Goal: Task Accomplishment & Management: Manage account settings

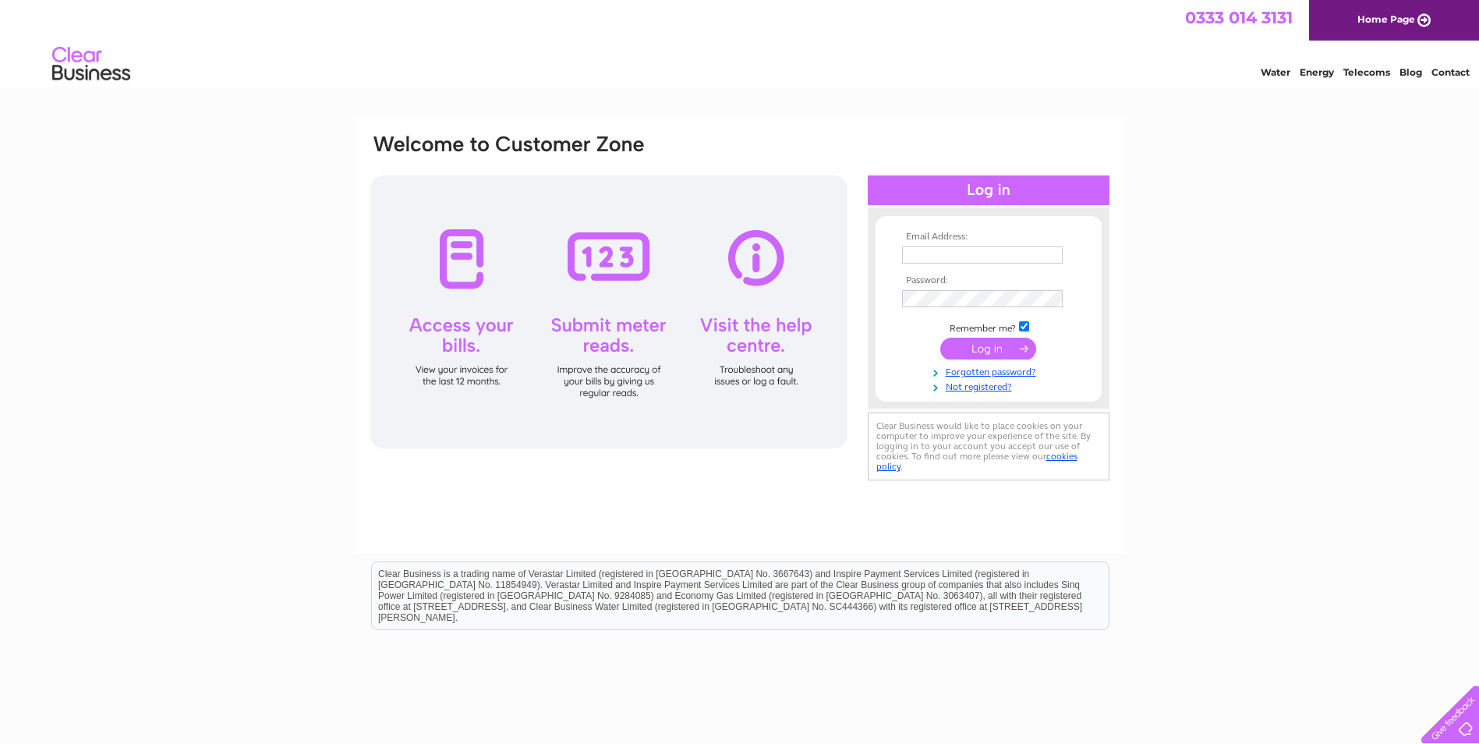
type input "[PERSON_NAME][EMAIL_ADDRESS][PERSON_NAME][DOMAIN_NAME]"
click at [996, 349] on input "submit" at bounding box center [988, 349] width 96 height 22
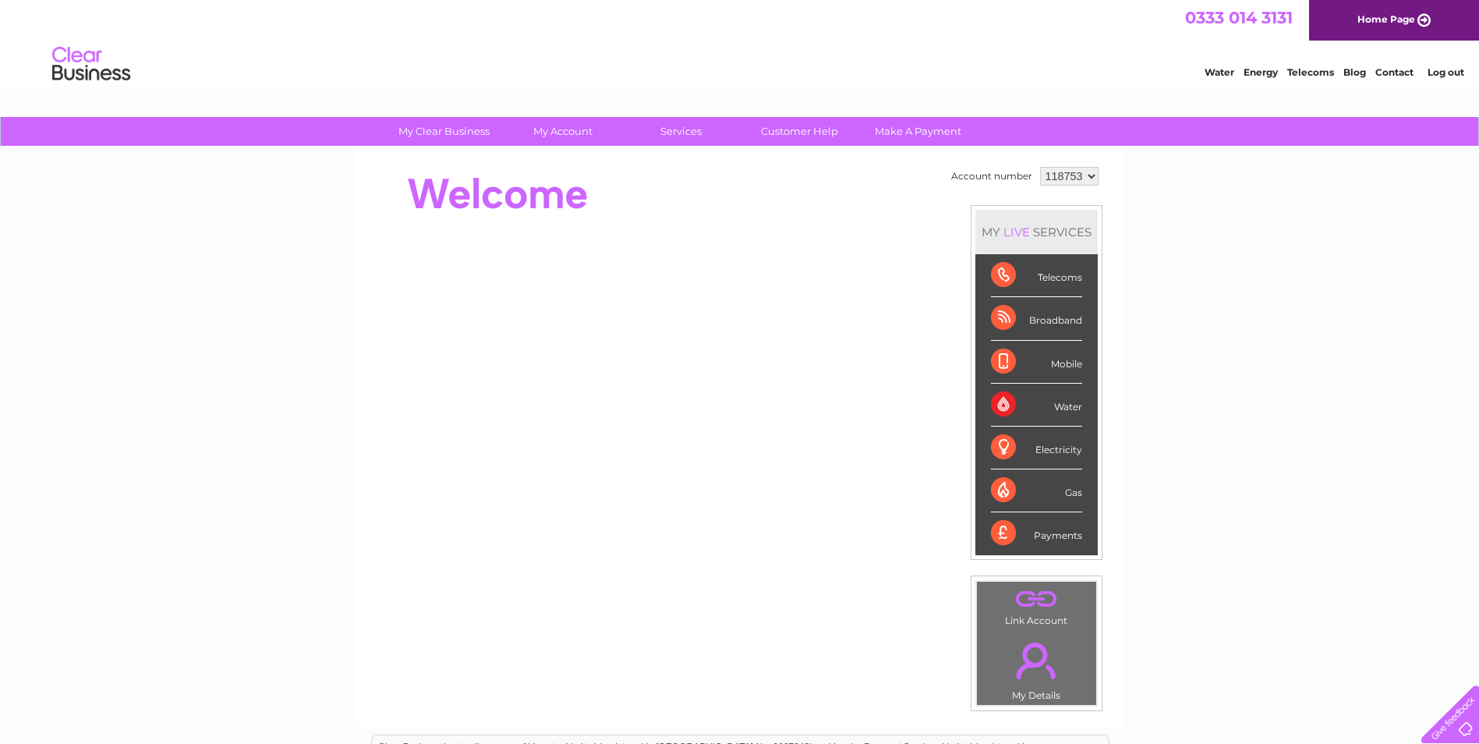
click at [1035, 226] on div "MY LIVE SERVICES" at bounding box center [1036, 232] width 122 height 44
click at [1042, 271] on div "Telecoms" at bounding box center [1036, 275] width 91 height 43
click at [1038, 362] on div "Mobile" at bounding box center [1036, 362] width 91 height 43
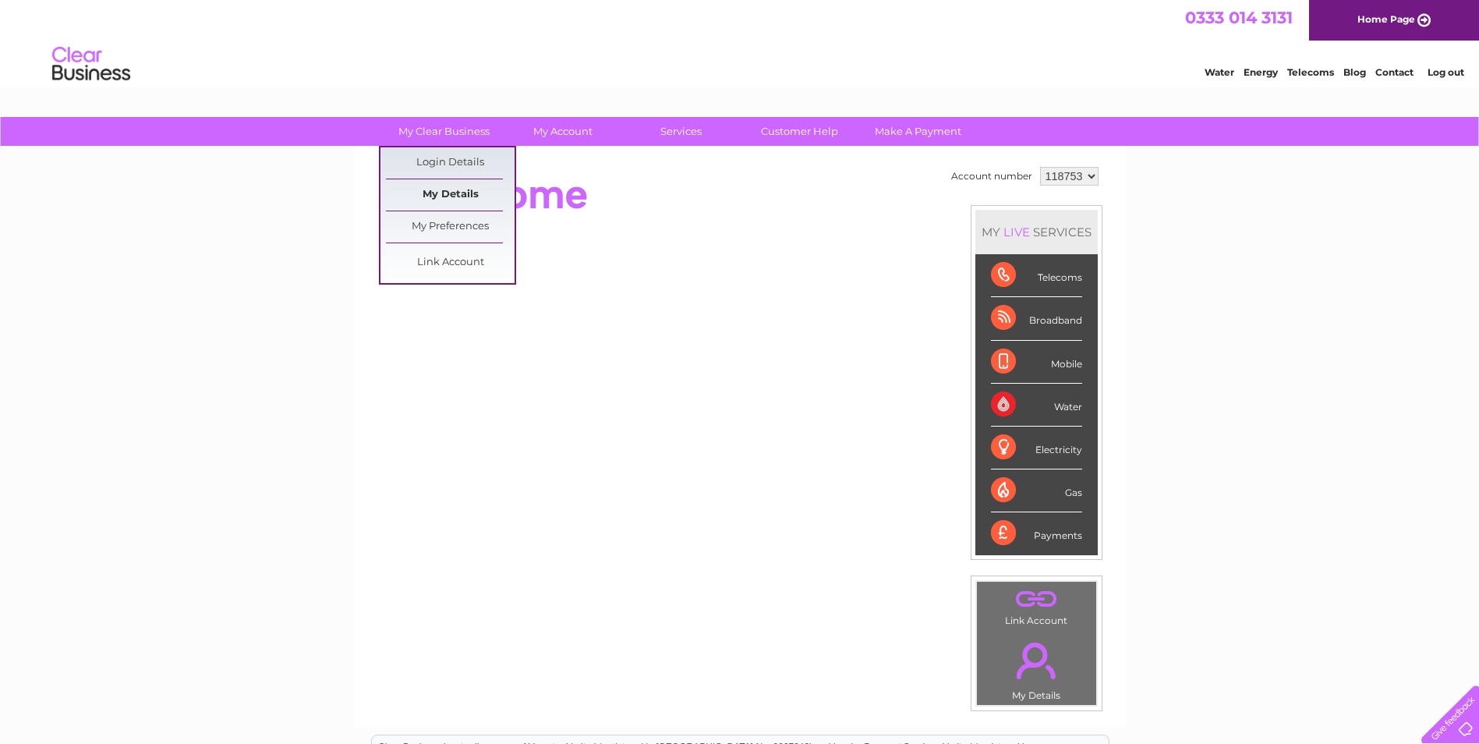
click at [434, 196] on link "My Details" at bounding box center [450, 194] width 129 height 31
